Goal: Check status: Check status

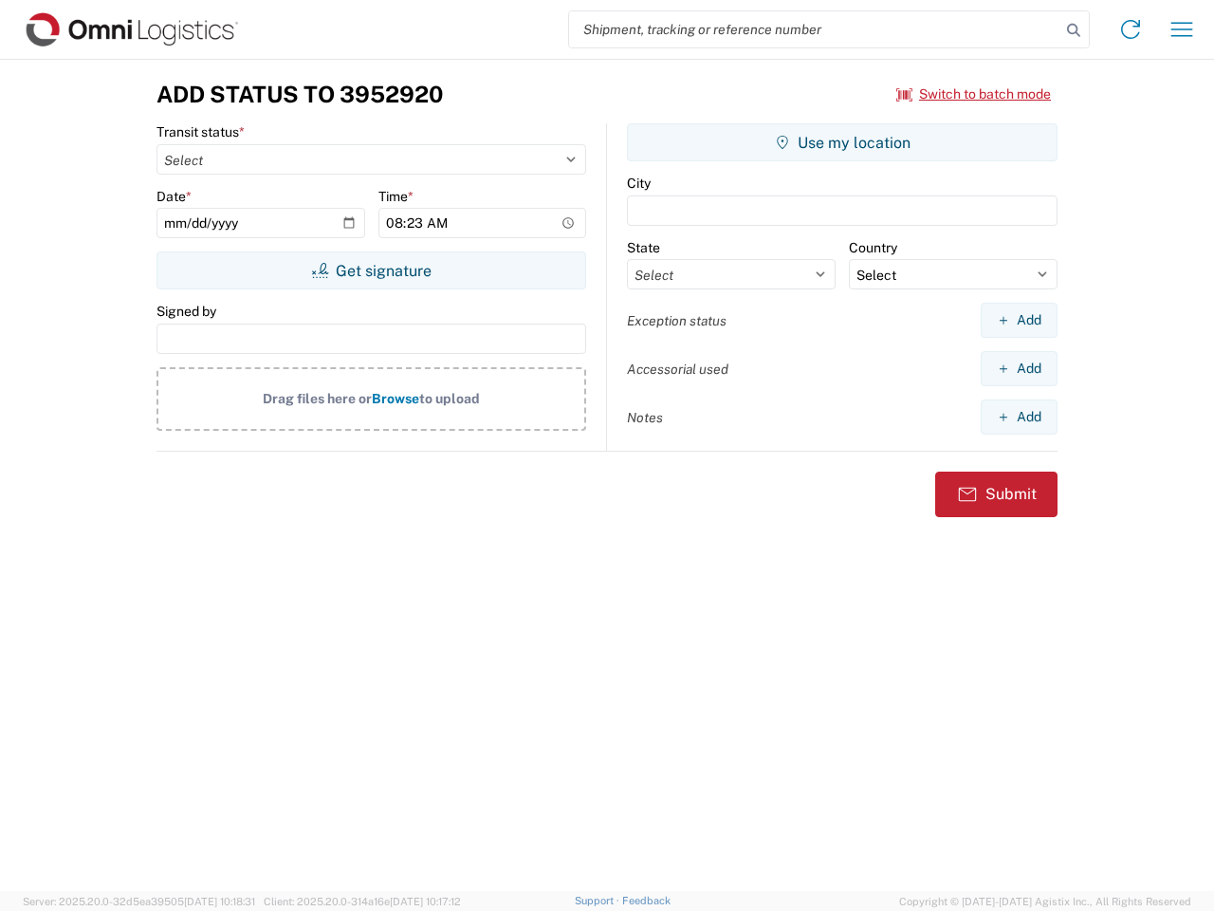
click at [815, 29] on input "search" at bounding box center [814, 29] width 491 height 36
click at [1074, 30] on icon at bounding box center [1074, 30] width 27 height 27
click at [1131, 29] on icon at bounding box center [1131, 29] width 30 height 30
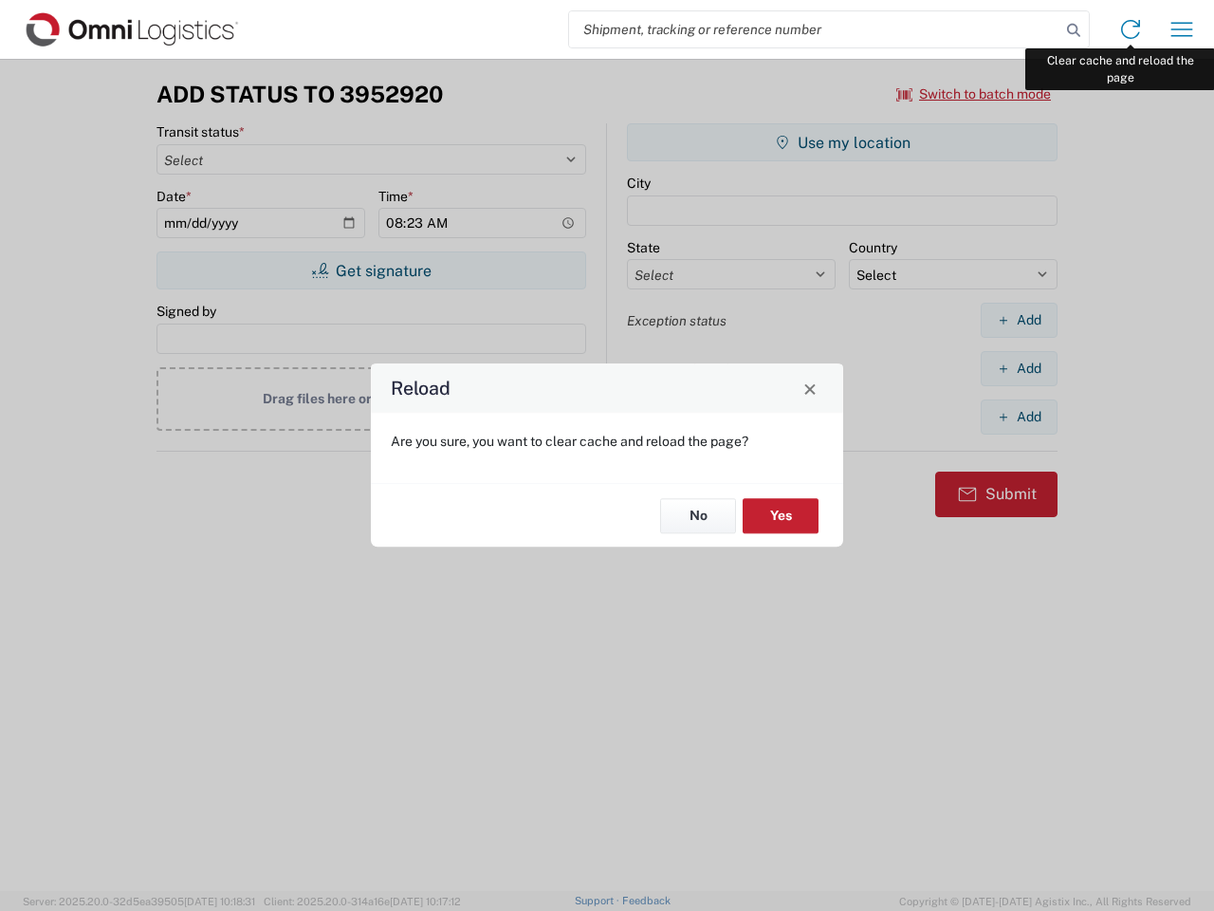
click at [1182, 29] on div "Reload Are you sure, you want to clear cache and reload the page? No Yes" at bounding box center [607, 455] width 1214 height 911
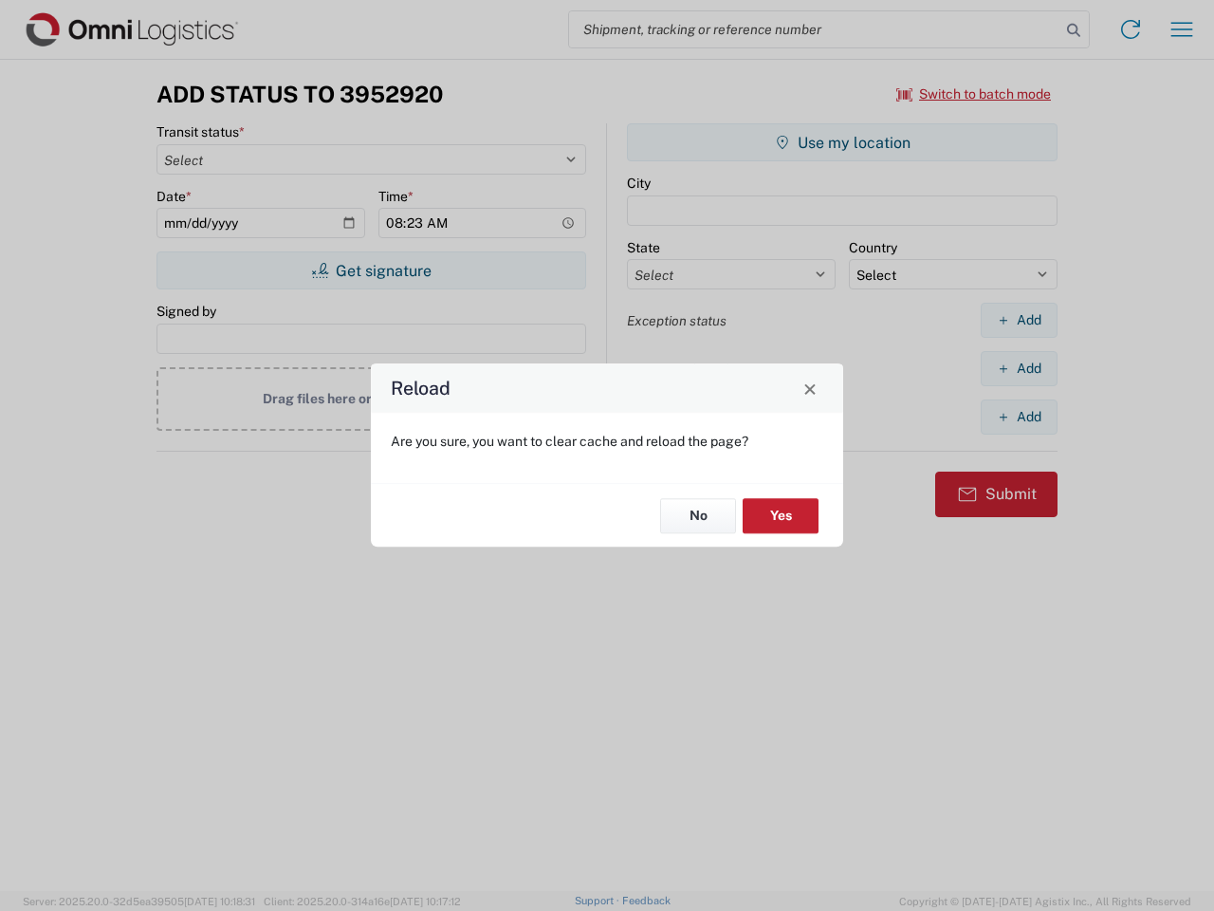
click at [974, 94] on div "Reload Are you sure, you want to clear cache and reload the page? No Yes" at bounding box center [607, 455] width 1214 height 911
click at [371, 270] on div "Reload Are you sure, you want to clear cache and reload the page? No Yes" at bounding box center [607, 455] width 1214 height 911
click at [842, 142] on div "Reload Are you sure, you want to clear cache and reload the page? No Yes" at bounding box center [607, 455] width 1214 height 911
click at [1019, 320] on div "Reload Are you sure, you want to clear cache and reload the page? No Yes" at bounding box center [607, 455] width 1214 height 911
click at [1019, 368] on div "Reload Are you sure, you want to clear cache and reload the page? No Yes" at bounding box center [607, 455] width 1214 height 911
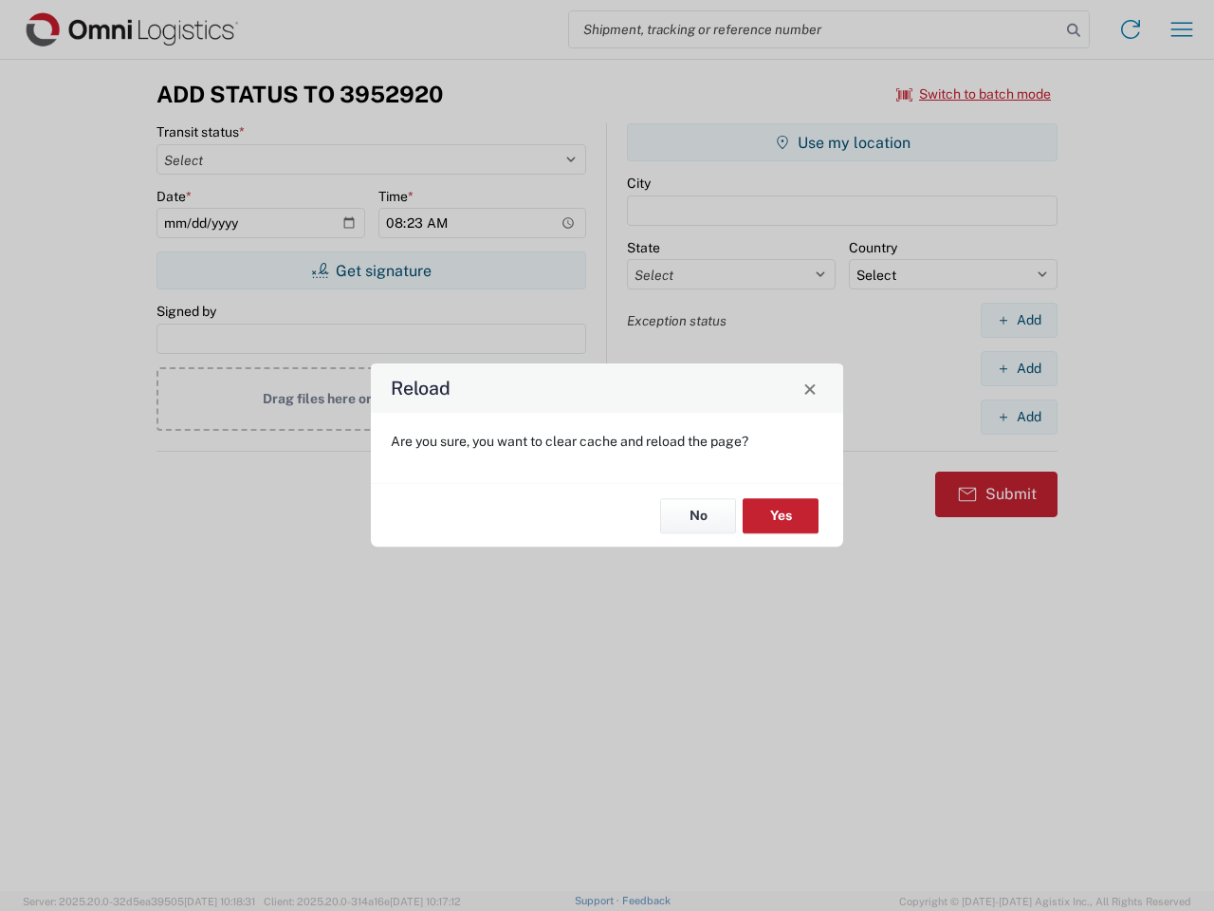
click at [1019, 416] on div "Reload Are you sure, you want to clear cache and reload the page? No Yes" at bounding box center [607, 455] width 1214 height 911
